Goal: Unclear

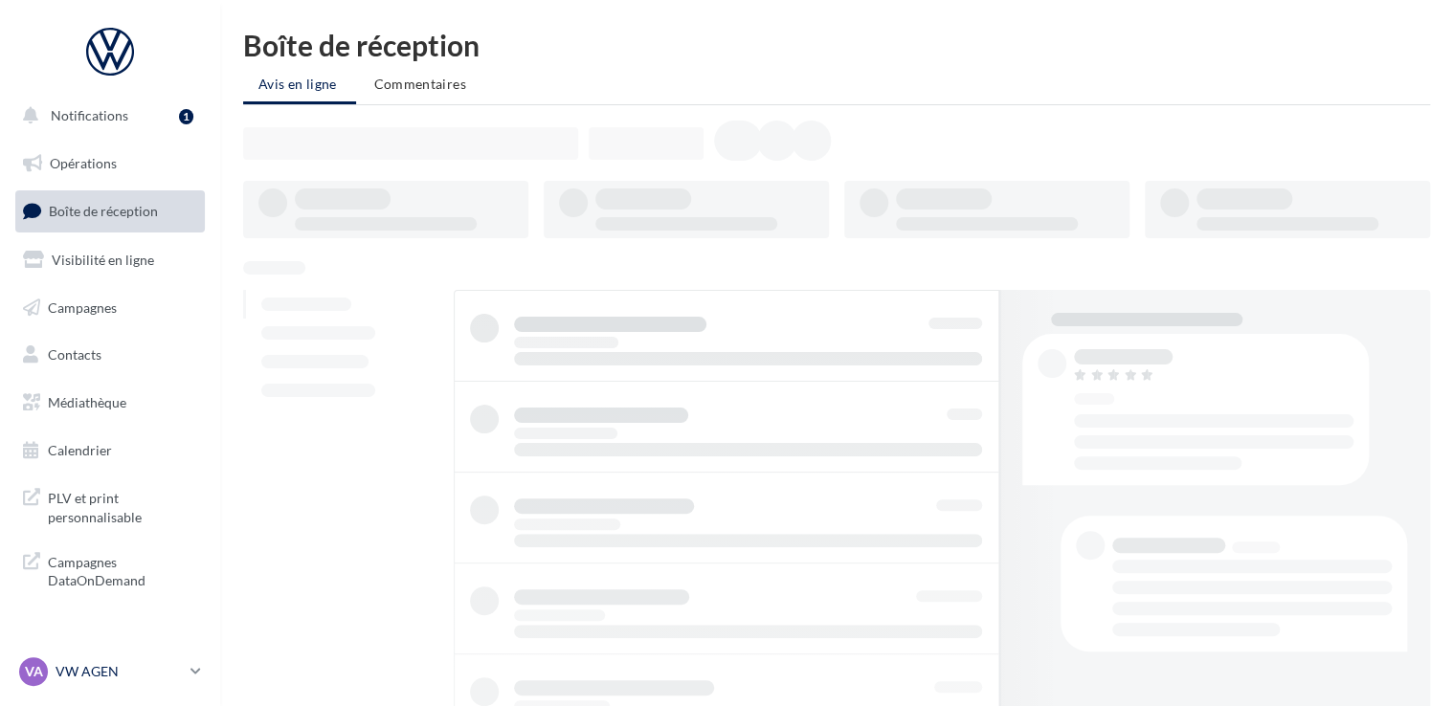
click at [109, 668] on p "VW AGEN" at bounding box center [119, 671] width 127 height 19
